Goal: Task Accomplishment & Management: Use online tool/utility

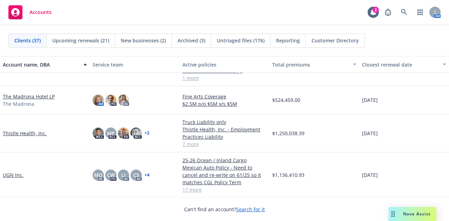
scroll to position [944, 0]
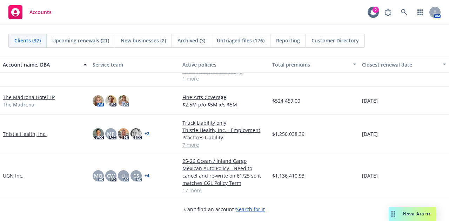
click at [42, 132] on link "Thistle Health, Inc." at bounding box center [25, 133] width 44 height 7
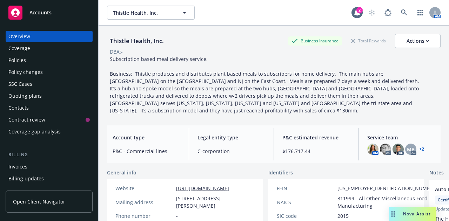
click at [59, 77] on div "Policy changes" at bounding box center [48, 72] width 81 height 11
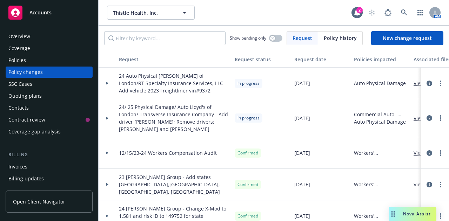
click at [109, 83] on div at bounding box center [107, 83] width 12 height 2
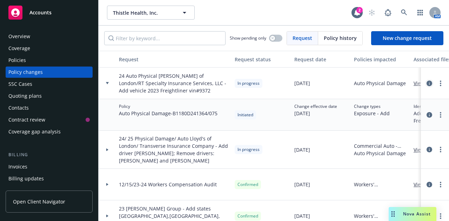
click at [426, 83] on icon "circleInformation" at bounding box center [429, 84] width 6 height 6
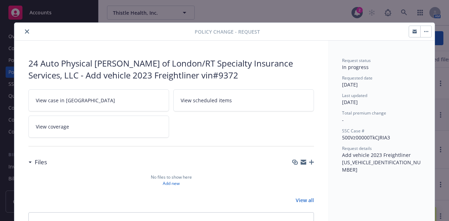
scroll to position [21, 0]
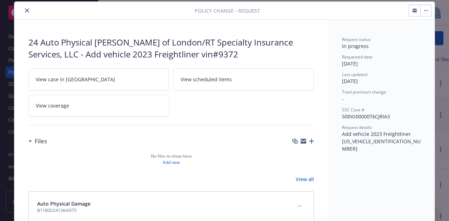
click at [120, 78] on link "View case in SSC" at bounding box center [98, 79] width 141 height 22
click at [25, 10] on icon "close" at bounding box center [27, 10] width 4 height 4
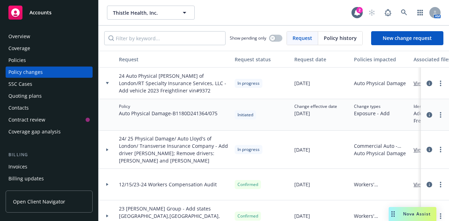
click at [56, 12] on div "Accounts" at bounding box center [48, 13] width 81 height 14
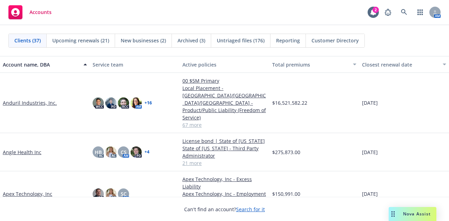
scroll to position [72, 0]
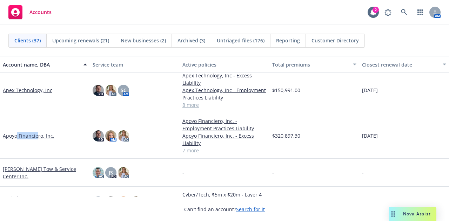
drag, startPoint x: 38, startPoint y: 156, endPoint x: 16, endPoint y: 148, distance: 22.7
click at [16, 148] on div "Apoyo Financiero, Inc." at bounding box center [45, 136] width 90 height 46
click at [25, 135] on link "Apoyo Financiero, Inc." at bounding box center [29, 135] width 52 height 7
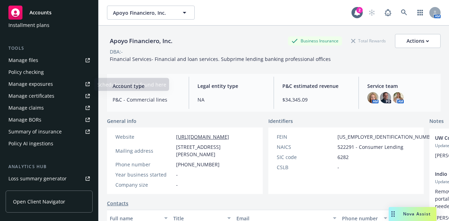
scroll to position [177, 0]
click at [48, 99] on div "Manage certificates" at bounding box center [31, 95] width 46 height 11
click at [53, 17] on div "Accounts" at bounding box center [48, 13] width 81 height 14
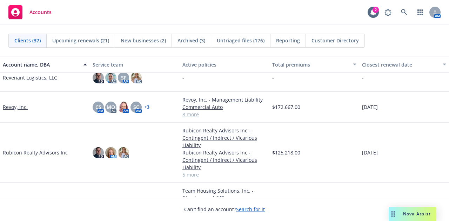
scroll to position [815, 0]
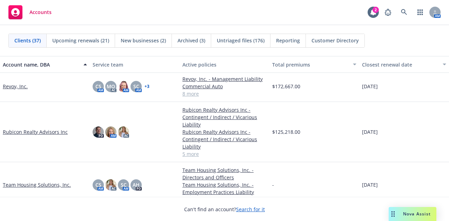
click at [44, 132] on link "Rubicon Realty Advisors Inc" at bounding box center [35, 131] width 65 height 7
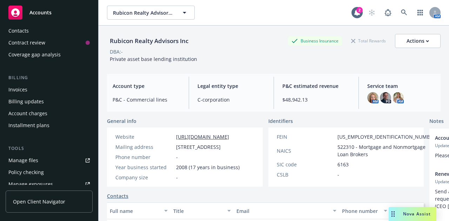
scroll to position [80, 0]
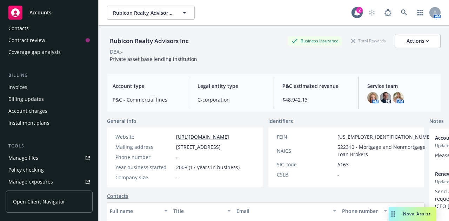
click at [60, 89] on div "Invoices" at bounding box center [48, 87] width 81 height 11
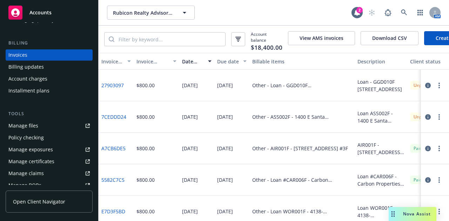
scroll to position [115, 0]
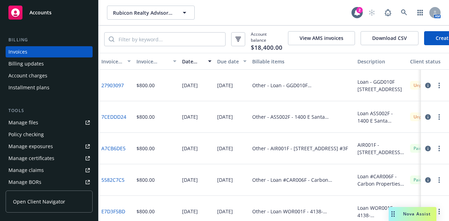
click at [75, 78] on div "Account charges" at bounding box center [48, 75] width 81 height 11
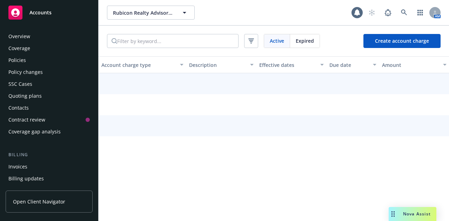
scroll to position [69, 0]
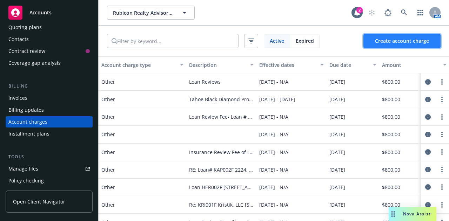
click at [405, 37] on button "Create account charge" at bounding box center [401, 41] width 77 height 14
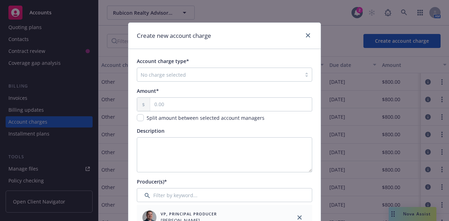
click at [186, 73] on div at bounding box center [219, 74] width 157 height 8
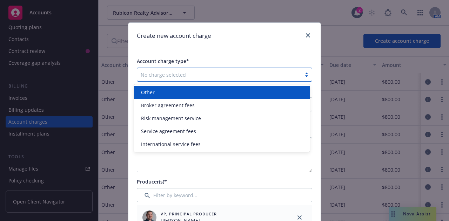
click at [172, 92] on div "Other" at bounding box center [221, 92] width 167 height 7
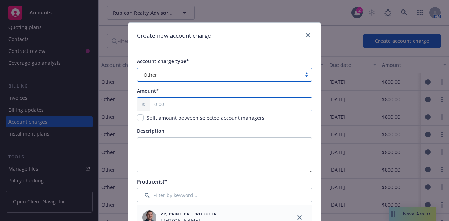
click at [176, 108] on input "text" at bounding box center [231, 104] width 162 height 13
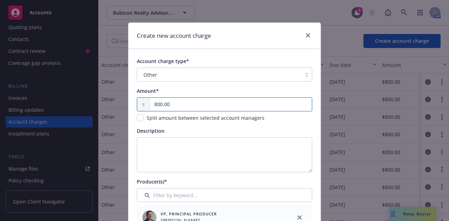
type input "800.00"
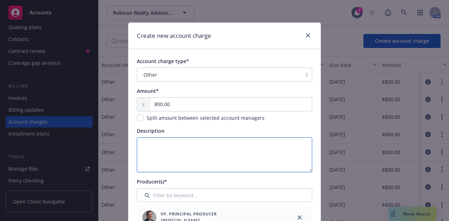
click at [168, 155] on textarea "Description" at bounding box center [224, 154] width 175 height 35
paste textarea "8970 Carriage Dr., Grantite Bay - Loan GSC001F"
click at [138, 143] on textarea "8970 Carriage Dr., Grantite Bay - Loan GSC001F" at bounding box center [224, 154] width 175 height 35
drag, startPoint x: 261, startPoint y: 143, endPoint x: 226, endPoint y: 141, distance: 35.1
click at [226, 141] on textarea "Loan 8970 Carriage Dr., Grantite Bay - Loan GSC001F" at bounding box center [224, 154] width 175 height 35
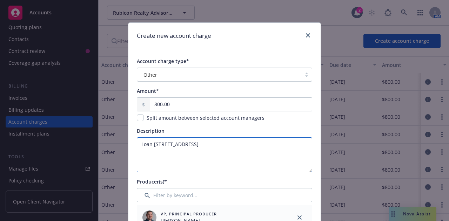
drag, startPoint x: 149, startPoint y: 142, endPoint x: 136, endPoint y: 144, distance: 13.1
click at [137, 144] on textarea "Loan 8970 Carriage Dr., Grantite Bay - Loan GSC001F" at bounding box center [224, 154] width 175 height 35
paste textarea "GSC001F"
drag, startPoint x: 290, startPoint y: 144, endPoint x: 248, endPoint y: 143, distance: 42.4
click at [248, 143] on textarea "Loan GSC001F- 8970 Carriage Dr., Grantite Bay - Loan GSC001F" at bounding box center [224, 154] width 175 height 35
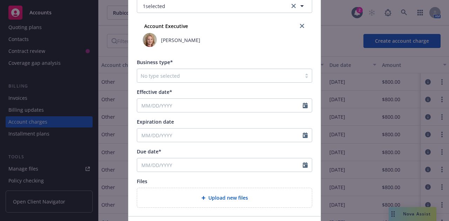
scroll to position [249, 0]
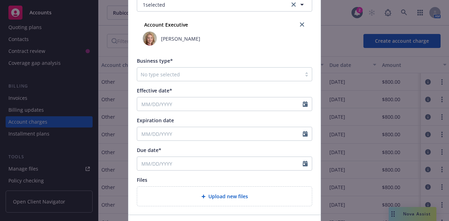
type textarea "Loan GSC001F- 8970 Carriage Dr., Grantite Bay"
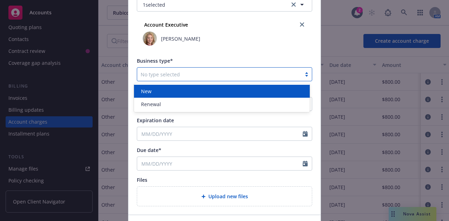
click at [229, 78] on div "No type selected" at bounding box center [219, 74] width 164 height 11
click at [219, 89] on div "New" at bounding box center [221, 91] width 167 height 7
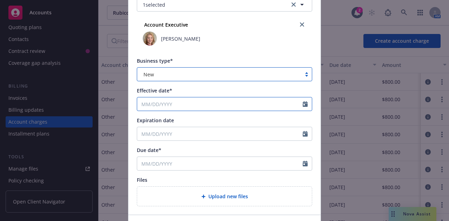
click at [215, 106] on input "Effective date*" at bounding box center [220, 103] width 166 height 13
select select "10"
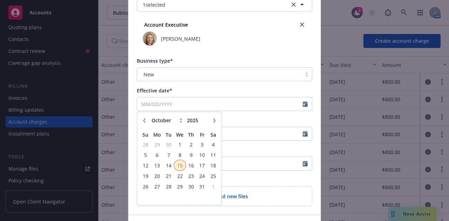
click at [177, 164] on span "15" at bounding box center [180, 165] width 10 height 9
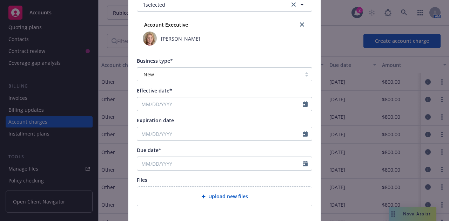
type input "10/15/2025"
type input "10/15/2026"
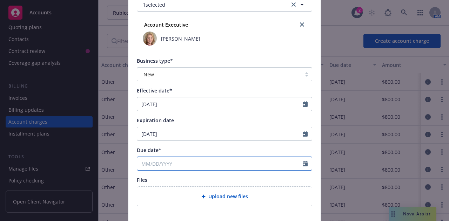
select select "10"
click at [239, 163] on input "Due date*" at bounding box center [220, 163] width 166 height 13
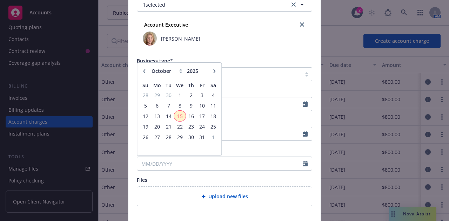
click at [178, 114] on span "15" at bounding box center [180, 116] width 10 height 9
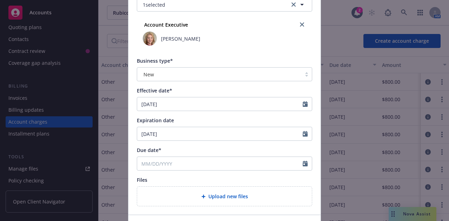
type input "10/15/2025"
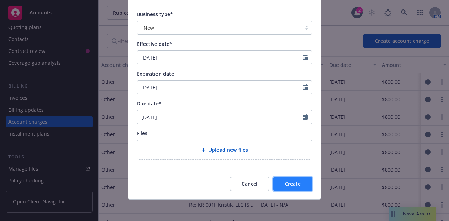
click at [303, 186] on button "Create" at bounding box center [292, 184] width 39 height 14
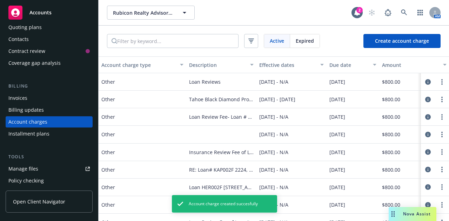
click at [50, 96] on div "Invoices" at bounding box center [48, 98] width 81 height 11
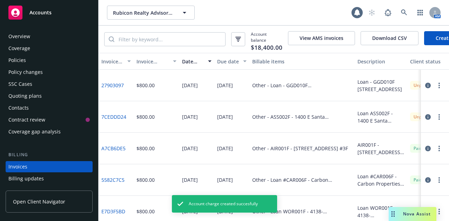
scroll to position [45, 0]
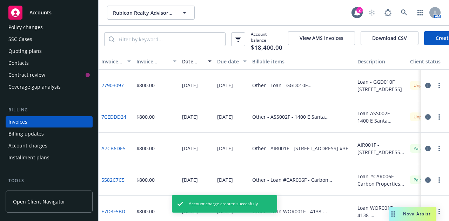
click at [430, 41] on link "Create Invoice" at bounding box center [452, 38] width 57 height 14
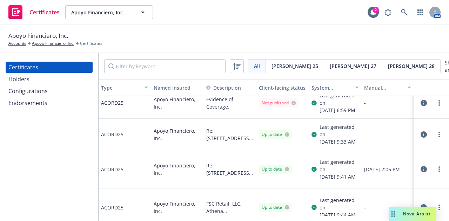
scroll to position [9, 0]
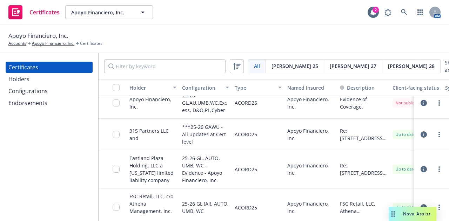
click at [24, 78] on div "Holders" at bounding box center [18, 79] width 21 height 11
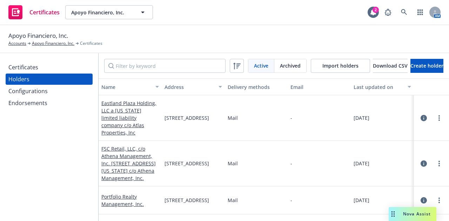
scroll to position [0, 43]
click at [373, 68] on span "Download CSV" at bounding box center [390, 65] width 35 height 7
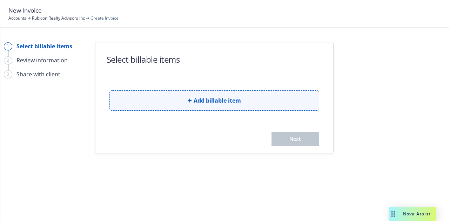
click at [196, 100] on span "Add billable item" at bounding box center [217, 100] width 47 height 8
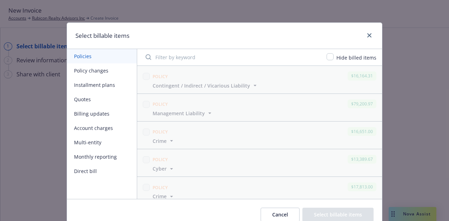
click at [94, 127] on button "Account charges" at bounding box center [102, 128] width 70 height 14
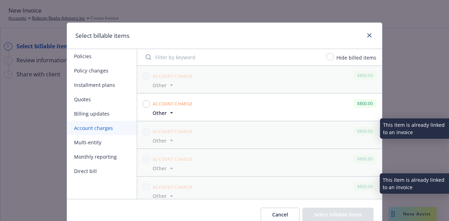
scroll to position [1193, 0]
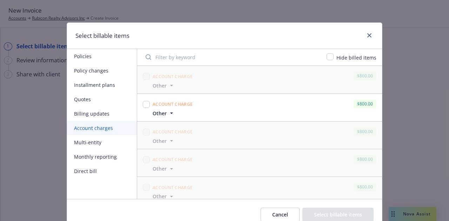
click at [163, 110] on span "Other" at bounding box center [160, 113] width 14 height 7
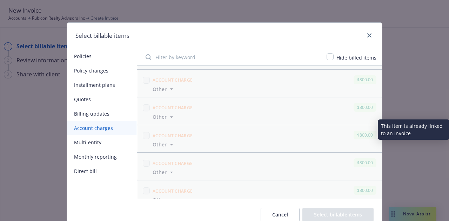
scroll to position [1696, 0]
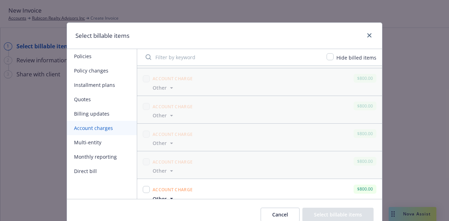
click at [153, 195] on span "Other" at bounding box center [160, 198] width 14 height 7
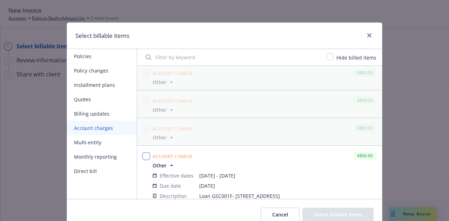
click at [143, 153] on input "checkbox" at bounding box center [146, 156] width 7 height 7
checkbox input "true"
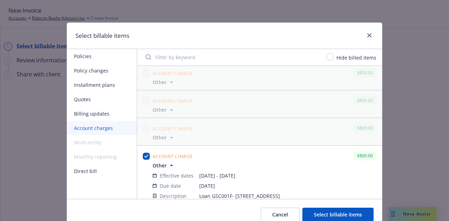
click at [323, 214] on button "Select billable items" at bounding box center [337, 215] width 71 height 14
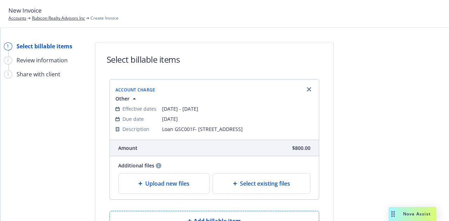
scroll to position [66, 0]
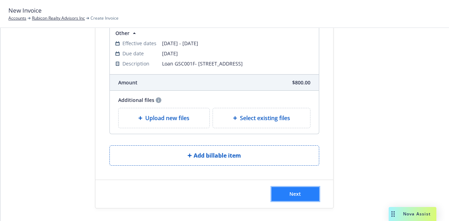
click at [281, 191] on button "Next" at bounding box center [295, 194] width 48 height 14
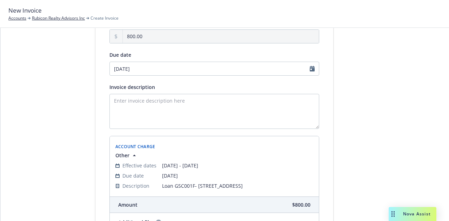
scroll to position [72, 0]
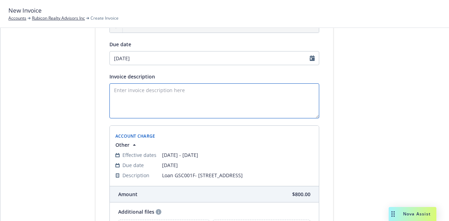
click at [212, 102] on textarea "Invoice description" at bounding box center [214, 100] width 210 height 35
paste textarea "Loan GSC001F"
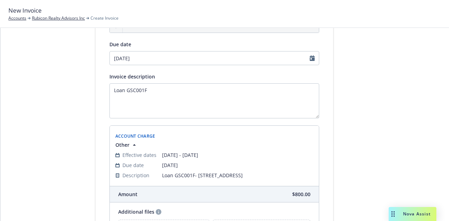
click at [263, 173] on span "Loan GSC001F- 8970 Carriage Dr., Grantite Bay" at bounding box center [237, 175] width 151 height 7
drag, startPoint x: 264, startPoint y: 173, endPoint x: 162, endPoint y: 175, distance: 102.4
click at [162, 175] on span "Loan GSC001F- 8970 Carriage Dr., Grantite Bay" at bounding box center [237, 175] width 151 height 7
click at [253, 176] on span "Loan GSC001F- 8970 Carriage Dr., Grantite Bay" at bounding box center [237, 175] width 151 height 7
drag, startPoint x: 265, startPoint y: 176, endPoint x: 157, endPoint y: 176, distance: 107.7
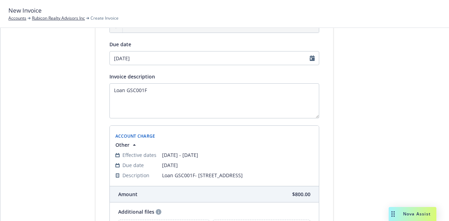
click at [157, 176] on tr "Description Loan GSC001F- 8970 Carriage Dr., Grantite Bay" at bounding box center [214, 175] width 198 height 10
copy tr "Loan GSC001F- 8970 Carriage Dr., Grantite Bay"
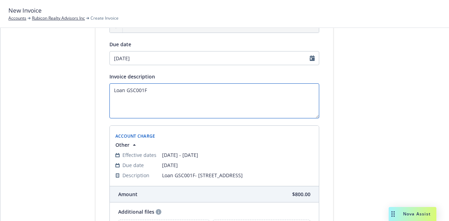
drag, startPoint x: 165, startPoint y: 89, endPoint x: 104, endPoint y: 90, distance: 60.7
click at [104, 90] on div "Amount due 800.00 Due date 10/15/2025 Invoice description Loan GSC001F Account …" at bounding box center [214, 127] width 238 height 238
paste textarea "Loan GSC001F- 8970 Carriage Dr., Grantite Bay"
click at [110, 98] on textarea "Loan GSC001F- 8970 Carriage Dr., Grantite Bay" at bounding box center [214, 100] width 210 height 35
click at [142, 89] on textarea "Loan GSC001F- 8970 Carriage Dr., Grantite Bay" at bounding box center [214, 100] width 210 height 35
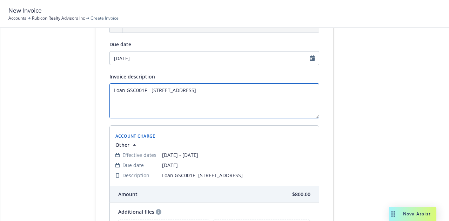
drag, startPoint x: 142, startPoint y: 89, endPoint x: 111, endPoint y: 89, distance: 31.6
click at [111, 89] on textarea "Loan GSC001F - 8970 Carriage Dr., Grantite Bay" at bounding box center [214, 100] width 210 height 35
click at [143, 91] on textarea "Loan GSC001F - 8970 Carriage Dr., Grantite Bay" at bounding box center [214, 100] width 210 height 35
drag, startPoint x: 143, startPoint y: 89, endPoint x: 110, endPoint y: 88, distance: 32.6
click at [110, 88] on textarea "Loan GSC001F - 8970 Carriage Dr., Grantite Bay" at bounding box center [214, 100] width 210 height 35
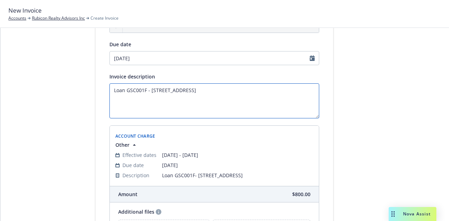
scroll to position [152, 0]
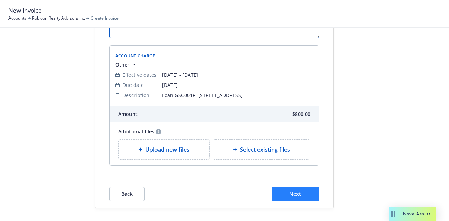
type textarea "Loan GSC001F - 8970 Carriage Dr., Grantite Bay"
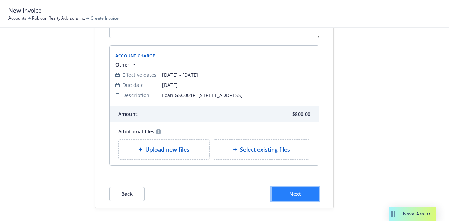
click at [309, 193] on button "Next" at bounding box center [295, 194] width 48 height 14
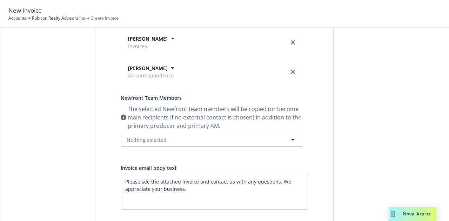
scroll to position [0, 0]
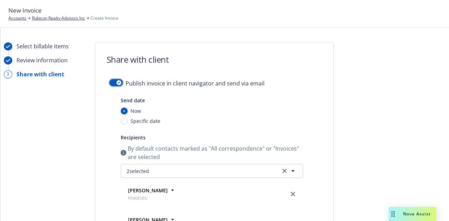
click at [117, 82] on icon "button" at bounding box center [118, 83] width 3 height 2
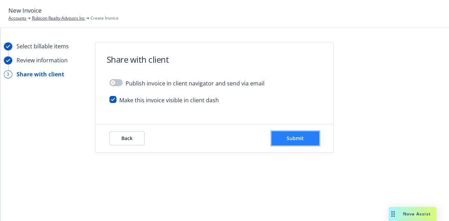
click at [296, 141] on button "Submit" at bounding box center [295, 139] width 48 height 14
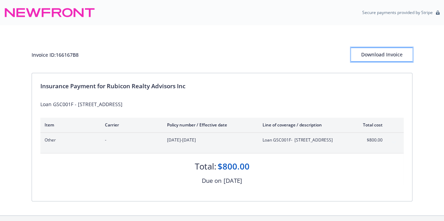
click at [394, 56] on div "Download Invoice" at bounding box center [381, 54] width 61 height 13
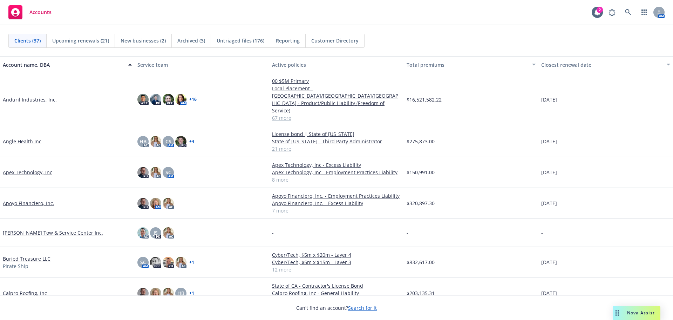
click at [640, 309] on div "Nova Assist" at bounding box center [637, 312] width 48 height 14
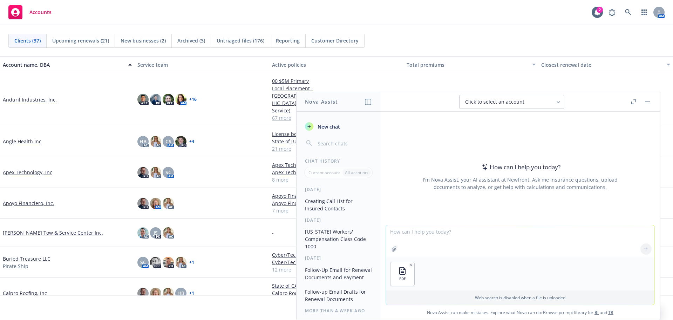
click at [443, 241] on textarea at bounding box center [520, 241] width 269 height 32
type textarea "create a contact list for the insured to use"
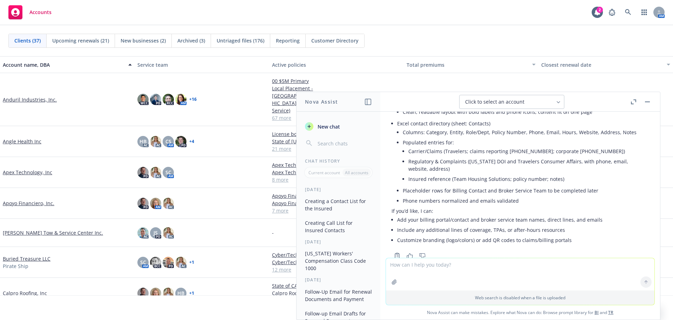
scroll to position [235, 0]
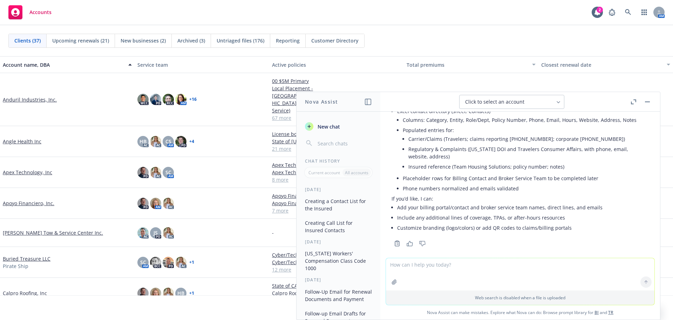
click at [490, 278] on textarea at bounding box center [520, 274] width 269 height 32
drag, startPoint x: 598, startPoint y: 200, endPoint x: 396, endPoint y: 200, distance: 202.0
click at [396, 200] on div "I created two insured-facing contact list deliverables based on the attached po…" at bounding box center [520, 93] width 257 height 280
copy li "Add your billing portal/contact and broker service team names, direct lines, an…"
click at [423, 273] on textarea at bounding box center [520, 274] width 269 height 32
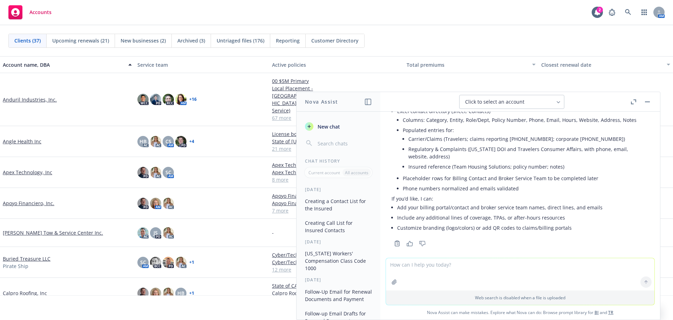
paste textarea "Add your billing portal/contact and broker service team names, direct lines, an…"
type textarea "Add your billing portal/contact and broker service team names, direct lines, an…"
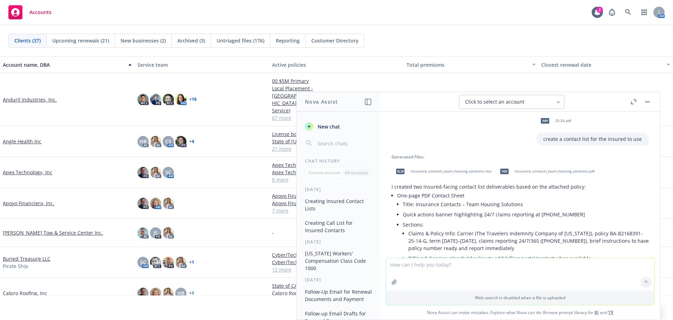
scroll to position [0, 0]
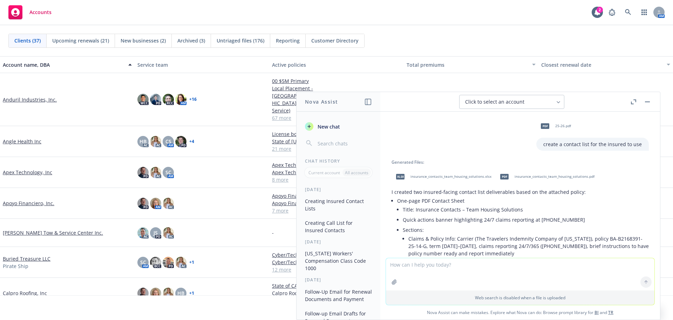
click at [540, 177] on span "insurance_contacts_team_housing_solutions.pdf" at bounding box center [555, 176] width 80 height 5
click at [245, 64] on div "Service team" at bounding box center [201, 64] width 129 height 7
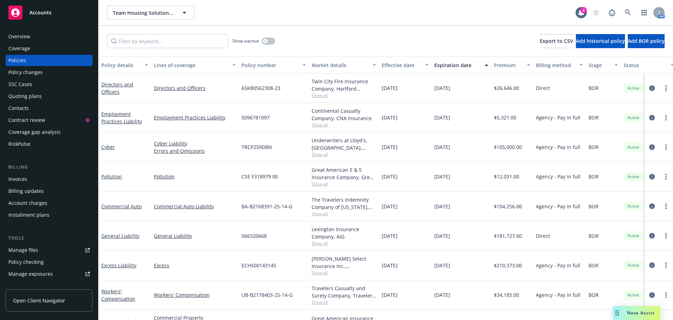
scroll to position [26, 0]
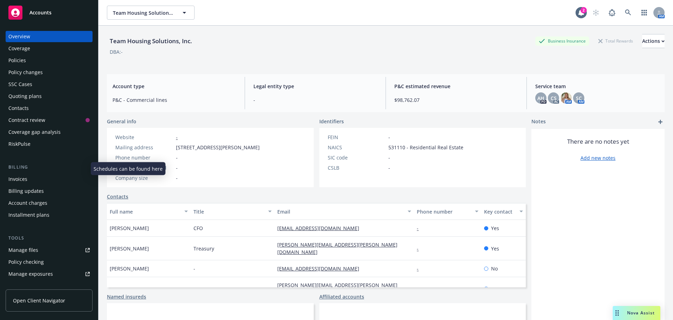
scroll to position [47, 0]
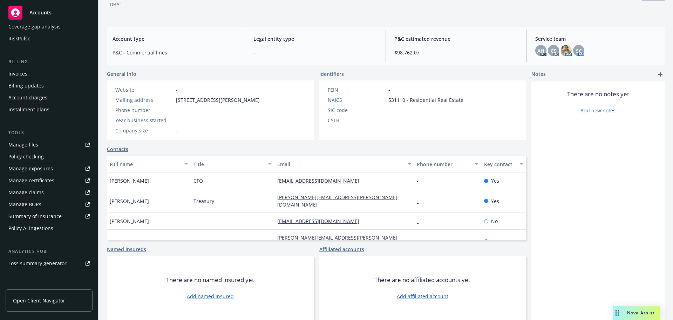
click at [40, 13] on span "Accounts" at bounding box center [40, 13] width 22 height 6
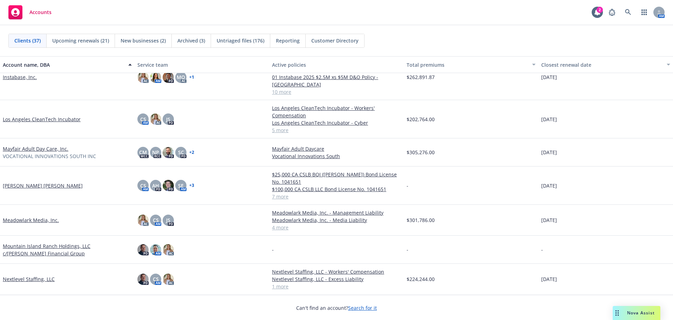
scroll to position [491, 0]
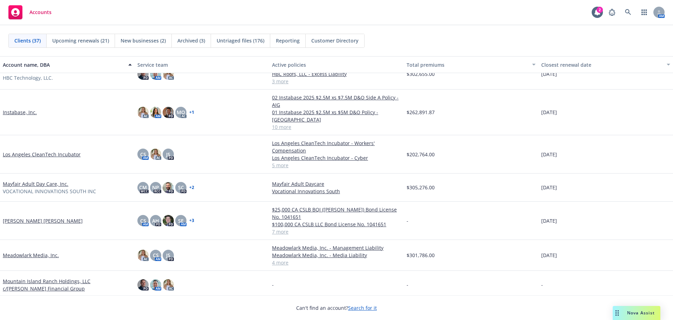
click at [50, 150] on link "Los Angeles CleanTech Incubator" at bounding box center [42, 153] width 78 height 7
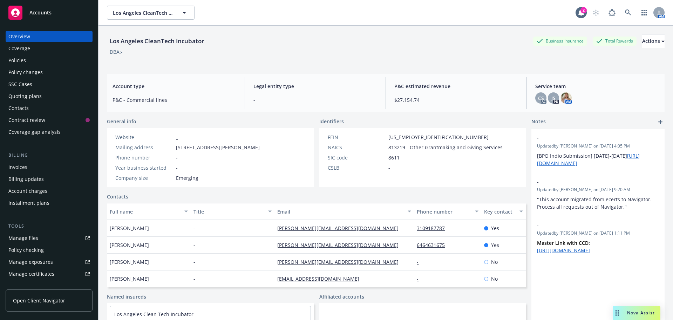
click at [23, 63] on div "Policies" at bounding box center [17, 60] width 18 height 11
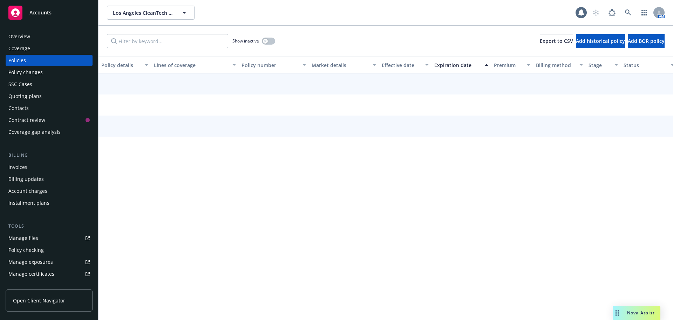
click at [23, 63] on div "Policies" at bounding box center [17, 60] width 18 height 11
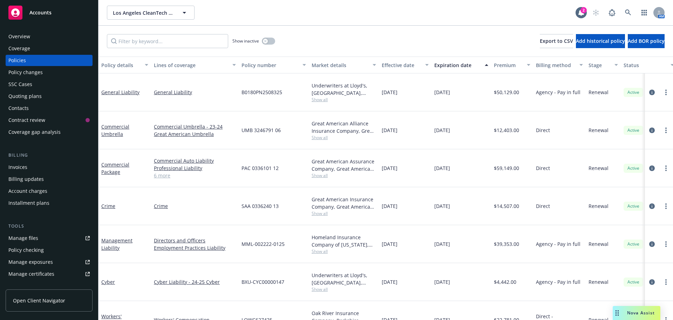
click at [69, 14] on div "Accounts" at bounding box center [48, 13] width 81 height 14
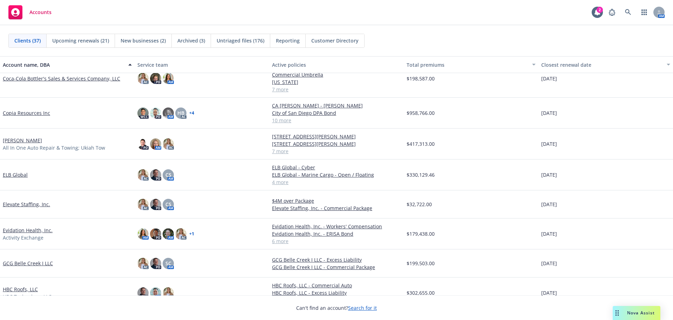
scroll to position [316, 0]
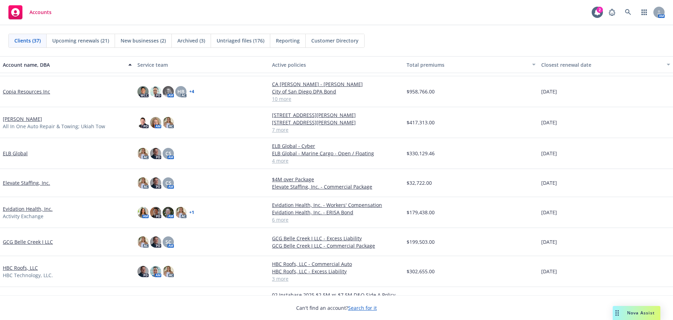
click at [20, 150] on link "ELB Global" at bounding box center [15, 152] width 25 height 7
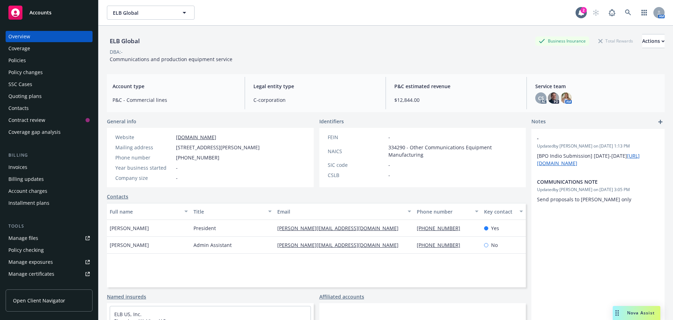
click at [68, 62] on div "Policies" at bounding box center [48, 60] width 81 height 11
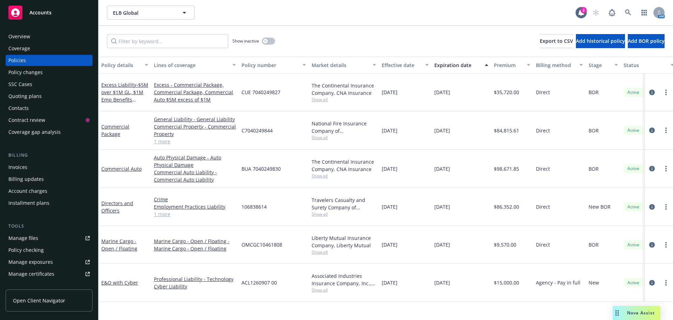
click at [55, 14] on div "Accounts" at bounding box center [48, 13] width 81 height 14
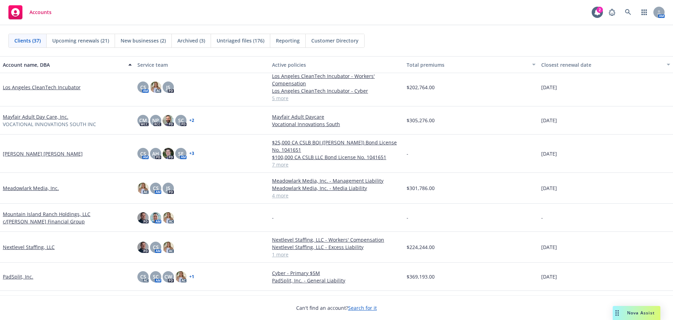
scroll to position [456, 0]
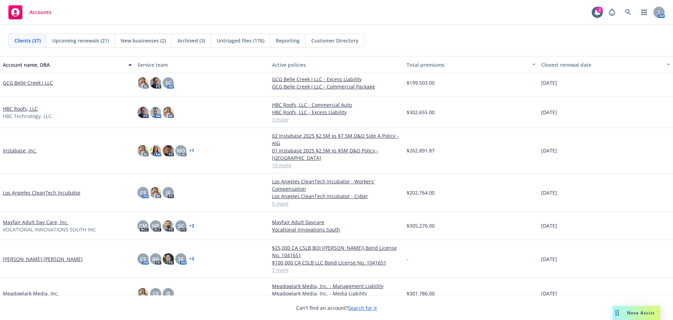
click at [47, 189] on link "Los Angeles CleanTech Incubator" at bounding box center [42, 192] width 78 height 7
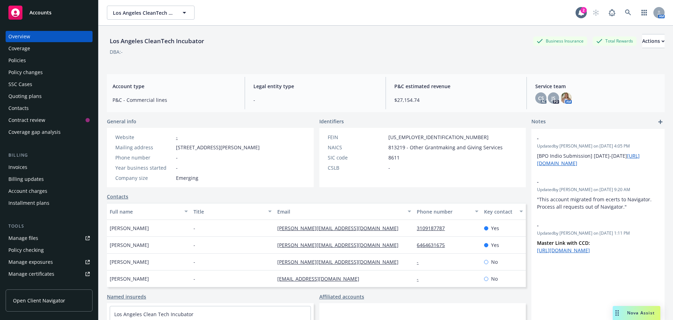
click at [64, 47] on div "Coverage" at bounding box center [48, 48] width 81 height 11
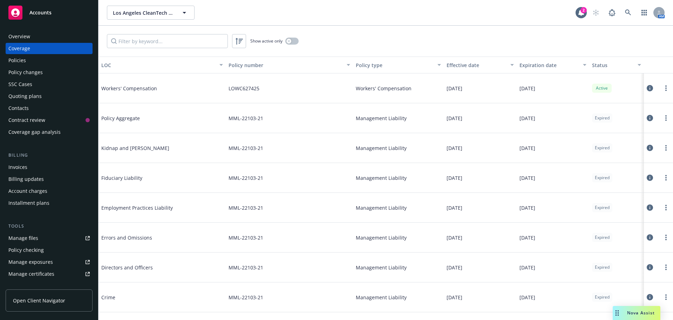
click at [27, 62] on div "Policies" at bounding box center [48, 60] width 81 height 11
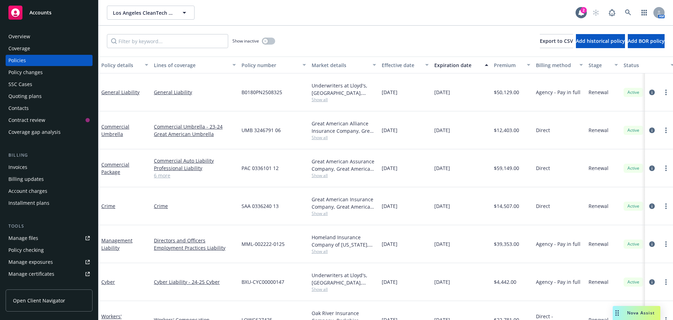
click at [318, 96] on span "Show all" at bounding box center [344, 99] width 65 height 6
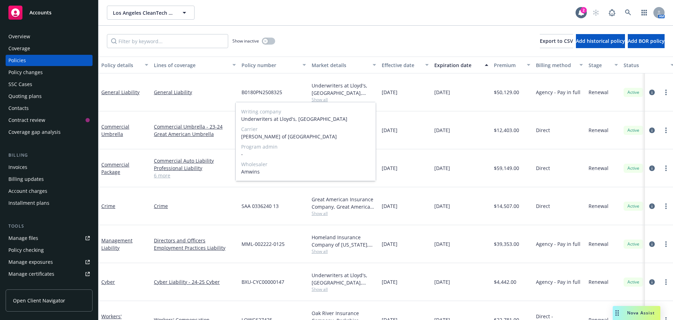
click at [356, 97] on span "Show all" at bounding box center [344, 99] width 65 height 6
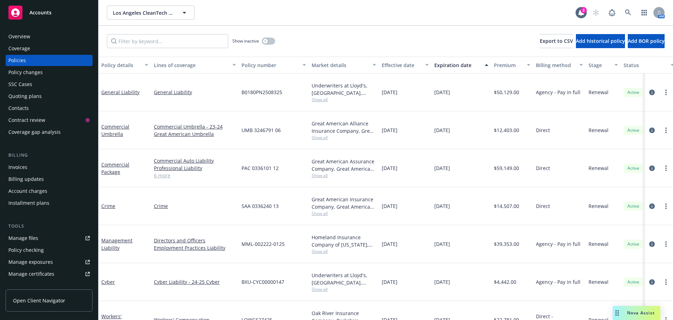
click at [44, 95] on div "Quoting plans" at bounding box center [48, 95] width 81 height 11
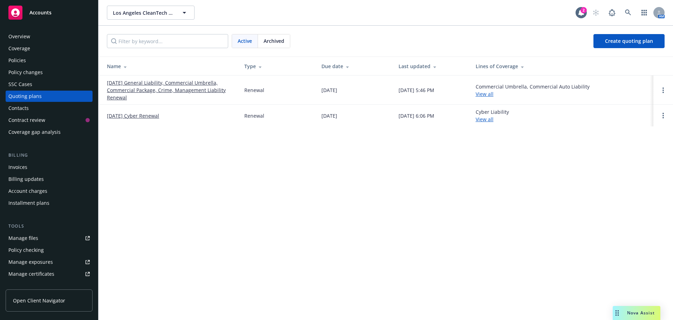
click at [182, 87] on link "12/26/25 General Liability, Commercial Umbrella, Commercial Package, Crime, Man…" at bounding box center [170, 90] width 126 height 22
click at [664, 88] on circle "Open options" at bounding box center [663, 87] width 1 height 1
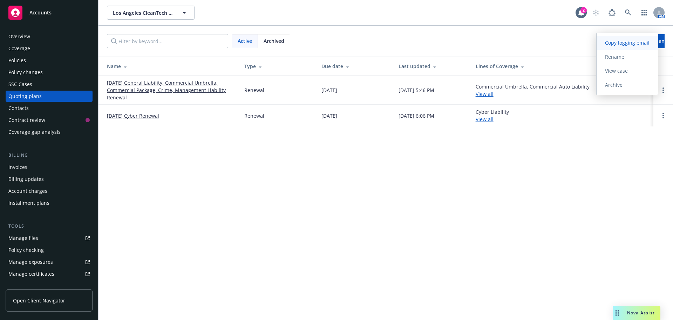
click at [632, 43] on span "Copy logging email" at bounding box center [627, 42] width 61 height 7
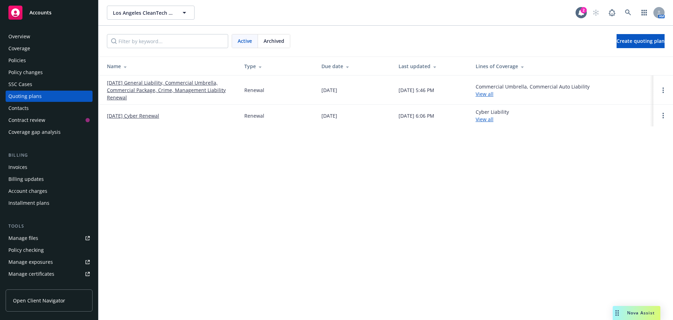
click at [60, 58] on div "Policies" at bounding box center [48, 60] width 81 height 11
